Goal: Find specific fact: Find contact information

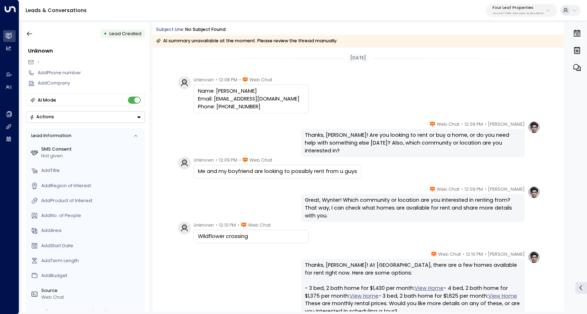
click at [275, 143] on div "Katie Olson • 12:09 PM • Web Chat Thanks, Wynter! Are you looking to rent or bu…" at bounding box center [358, 139] width 365 height 37
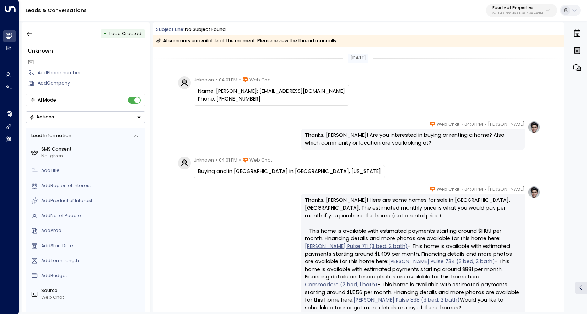
click at [219, 93] on div "Name: [PERSON_NAME]: [EMAIL_ADDRESS][DOMAIN_NAME] Phone: [PHONE_NUMBER]" at bounding box center [271, 94] width 147 height 15
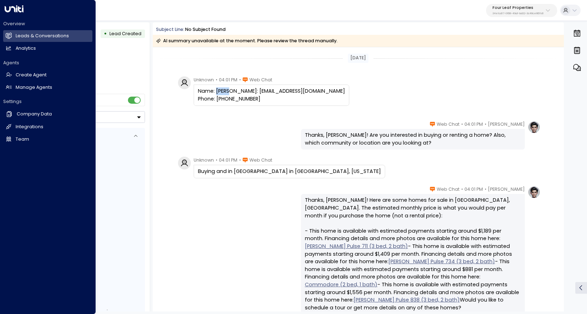
copy div "Laura"
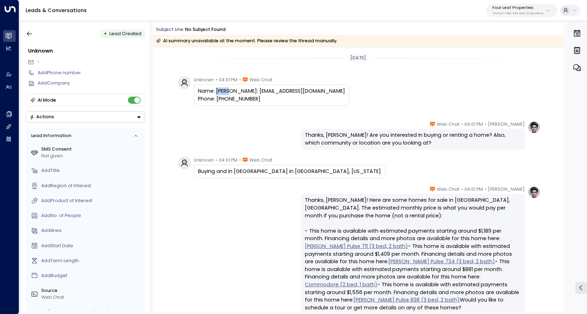
click at [225, 103] on div "Name: [PERSON_NAME]: [EMAIL_ADDRESS][DOMAIN_NAME] Phone: [PHONE_NUMBER]" at bounding box center [271, 94] width 147 height 15
copy div "9893045609"
click at [26, 35] on icon "button" at bounding box center [29, 33] width 7 height 7
click at [32, 32] on icon "button" at bounding box center [29, 33] width 7 height 7
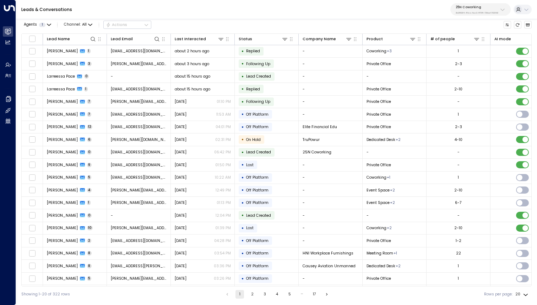
click at [471, 7] on p "25N Coworking" at bounding box center [477, 7] width 43 height 4
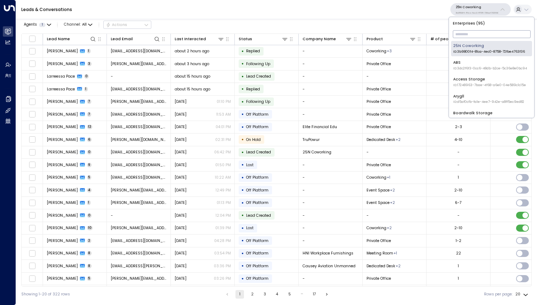
click at [470, 35] on input "text" at bounding box center [492, 33] width 78 height 11
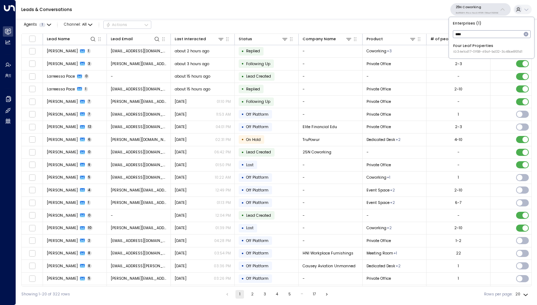
type input "****"
click at [485, 47] on div "Four Leaf Properties ID: 34e1cd17-0f68-49af-bd32-3c48ce8611d1" at bounding box center [488, 48] width 69 height 11
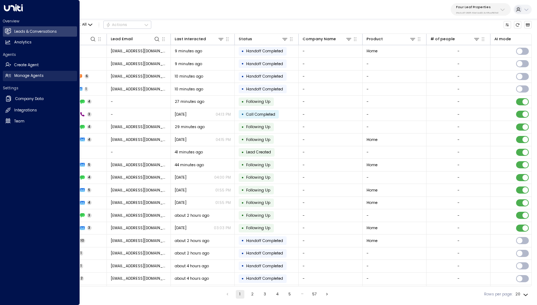
click at [38, 76] on h2 "Manage Agents" at bounding box center [29, 76] width 30 height 6
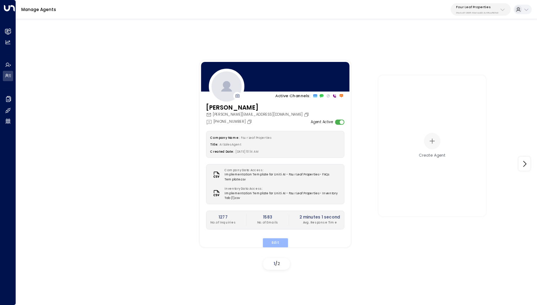
click at [272, 243] on button "Edit" at bounding box center [275, 242] width 25 height 9
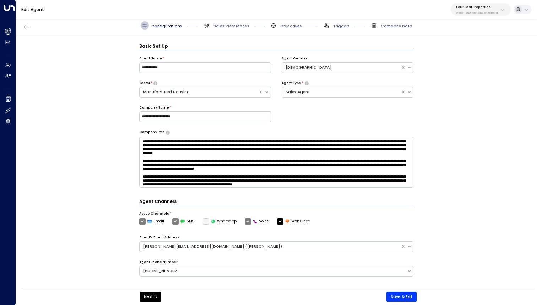
scroll to position [8, 0]
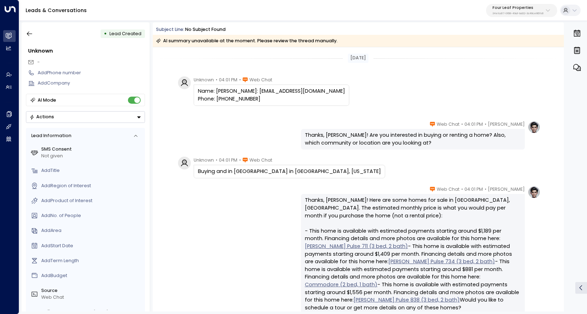
click at [30, 33] on icon "button" at bounding box center [29, 33] width 7 height 7
click at [30, 39] on button "button" at bounding box center [29, 33] width 13 height 13
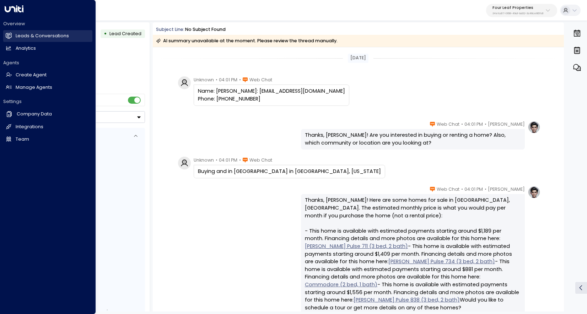
click at [13, 36] on link "Leads & Conversations Leads & Conversations" at bounding box center [47, 36] width 89 height 12
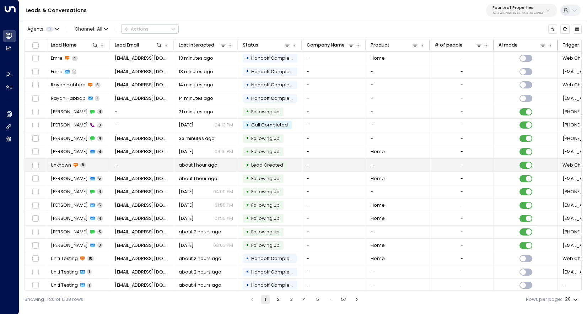
click at [95, 161] on td "Unknown 8" at bounding box center [78, 165] width 64 height 13
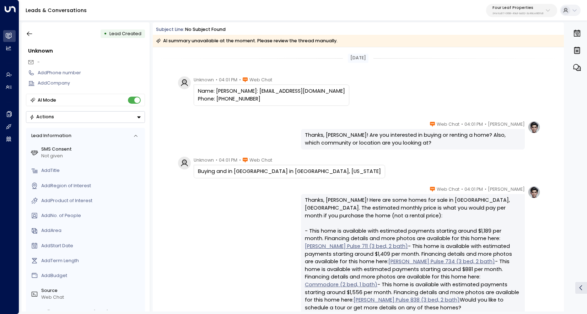
click at [230, 103] on div "Name: Laura Email: Lauraboerma28@gmail.com Phone: 9893045609" at bounding box center [271, 94] width 147 height 15
copy div "9893045609"
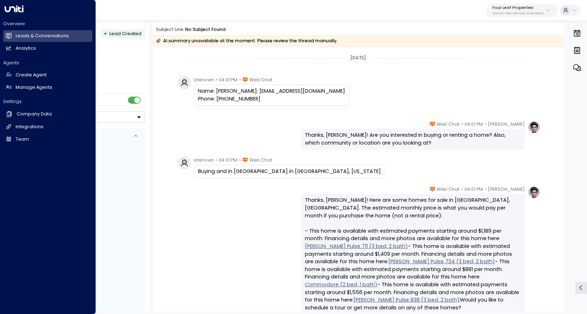
click at [25, 106] on div "Settings Company Data Company Data Integrations Integrations Team Team" at bounding box center [47, 121] width 89 height 47
click at [28, 112] on h2 "Company Data" at bounding box center [34, 114] width 35 height 7
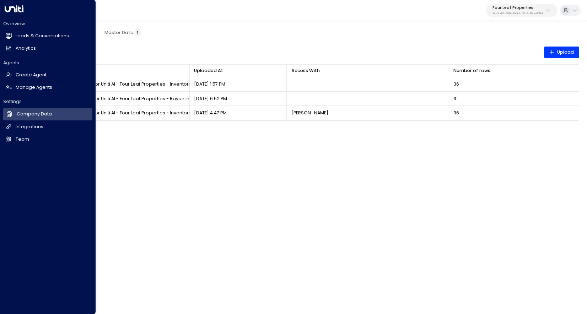
click at [27, 94] on div "Overview Leads & Conversations Leads & Conversations Analytics Analytics Agents…" at bounding box center [47, 81] width 89 height 130
click at [28, 89] on h2 "Manage Agents" at bounding box center [34, 87] width 37 height 7
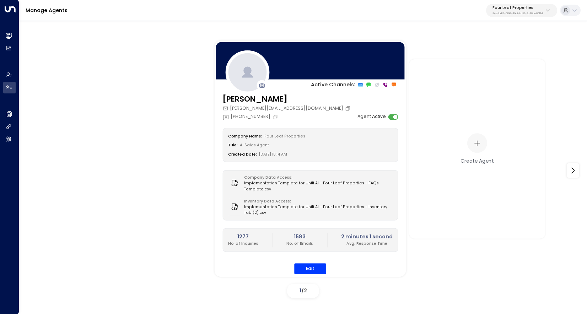
click at [306, 266] on div "Company Name: Four Leaf Properties Title: AI Sales Agent Created Date: 08/14/20…" at bounding box center [311, 201] width 176 height 146
click at [306, 266] on button "Edit" at bounding box center [310, 268] width 32 height 11
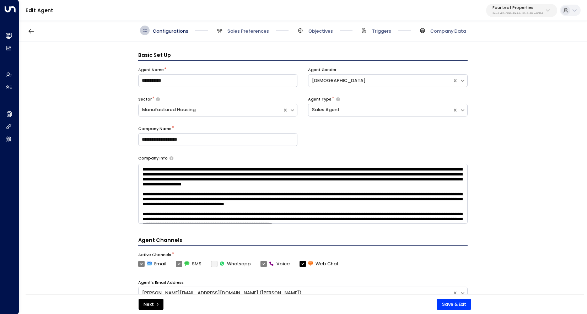
scroll to position [10, 0]
